Goal: Task Accomplishment & Management: Manage account settings

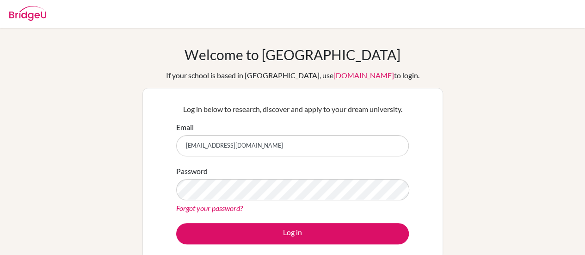
type input "[EMAIL_ADDRESS][DOMAIN_NAME]"
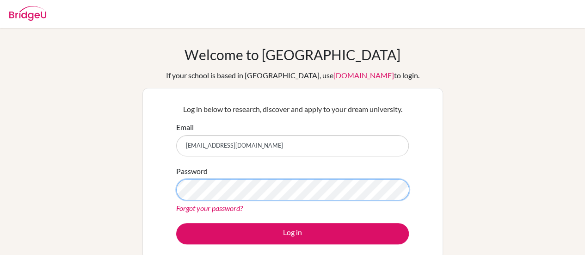
click at [176, 223] on button "Log in" at bounding box center [292, 233] width 232 height 21
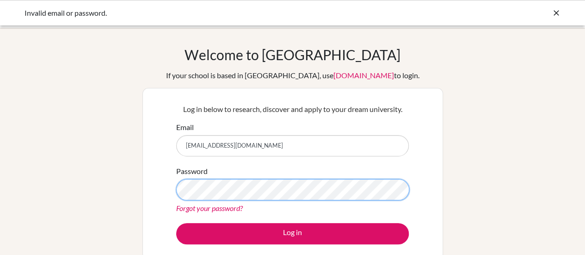
click at [176, 223] on button "Log in" at bounding box center [292, 233] width 232 height 21
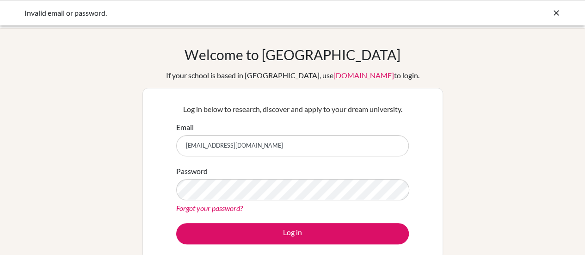
click at [237, 200] on div "Password Forgot your password?" at bounding box center [292, 189] width 232 height 48
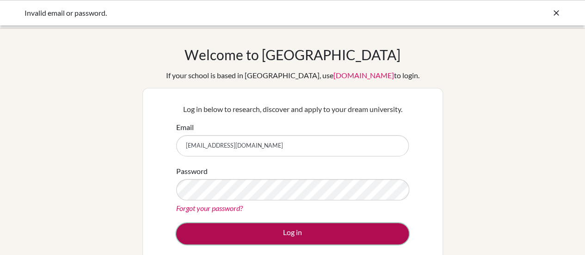
click at [275, 227] on button "Log in" at bounding box center [292, 233] width 232 height 21
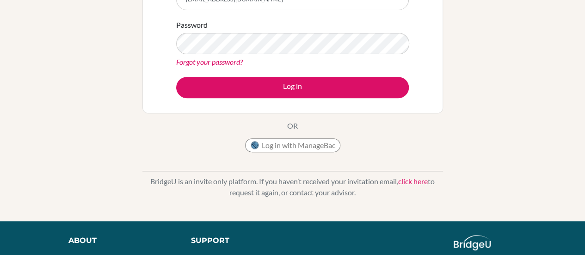
scroll to position [166, 0]
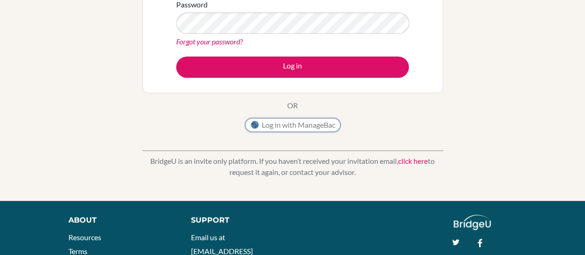
click at [274, 123] on button "Log in with ManageBac" at bounding box center [292, 125] width 95 height 14
